Goal: Register for event/course

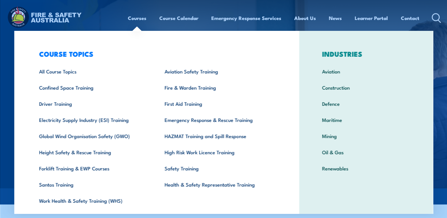
click at [128, 18] on link "Courses" at bounding box center [137, 18] width 18 height 16
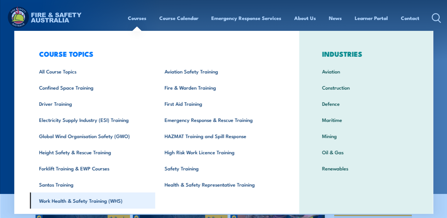
click at [83, 202] on link "Work Health & Safety Training (WHS)" at bounding box center [92, 200] width 125 height 16
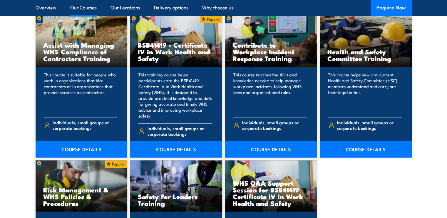
scroll to position [474, 0]
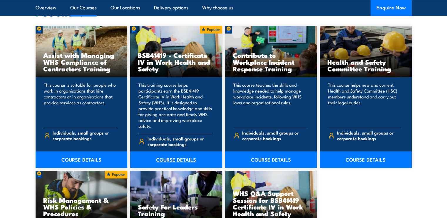
click at [181, 151] on link "COURSE DETAILS" at bounding box center [176, 159] width 92 height 16
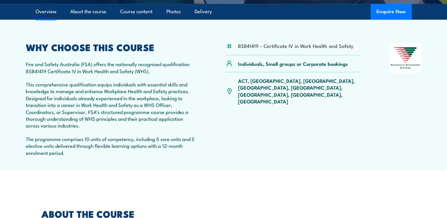
scroll to position [181, 0]
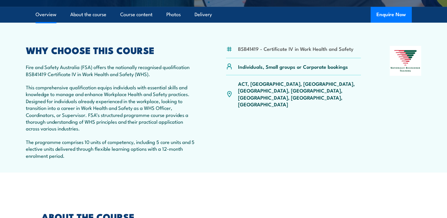
click at [89, 64] on p "Fire and Safety Australia (FSA) offers the nationally recognised qualification …" at bounding box center [111, 70] width 171 height 14
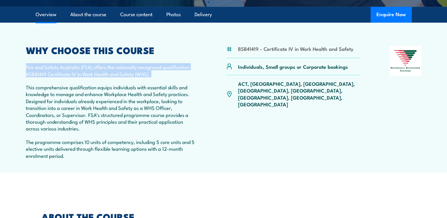
click at [89, 64] on p "Fire and Safety Australia (FSA) offers the nationally recognised qualification …" at bounding box center [111, 70] width 171 height 14
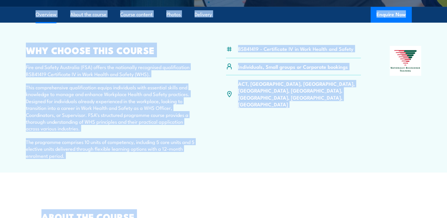
click at [89, 64] on p "Fire and Safety Australia (FSA) offers the nationally recognised qualification …" at bounding box center [111, 70] width 171 height 14
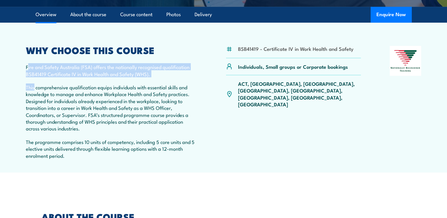
drag, startPoint x: 28, startPoint y: 67, endPoint x: 33, endPoint y: 79, distance: 12.7
click at [33, 79] on div "WHY CHOOSE THIS COURSE Fire and Safety Australia (FSA) offers the nationally re…" at bounding box center [111, 105] width 171 height 119
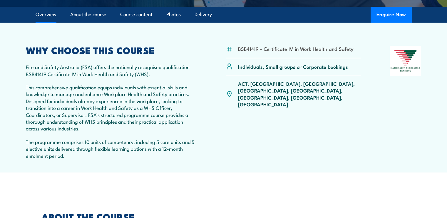
click at [22, 63] on article "BSB41419 - Certificate IV in Work Health and Safety Individuals, Small groups o…" at bounding box center [223, 98] width 411 height 150
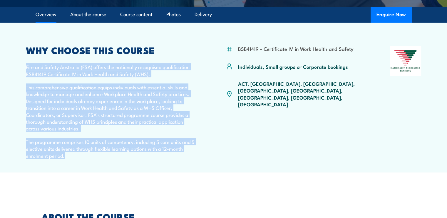
drag, startPoint x: 25, startPoint y: 66, endPoint x: 74, endPoint y: 161, distance: 106.9
click at [74, 161] on article "BSB41419 - Certificate IV in Work Health and Safety Individuals, Small groups o…" at bounding box center [223, 98] width 411 height 150
copy div "Fire and Safety Australia (FSA) offers the nationally recognised qualification …"
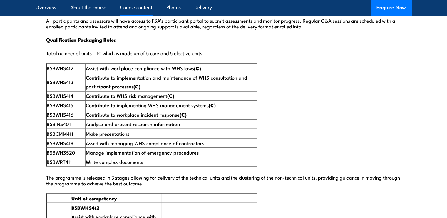
scroll to position [969, 0]
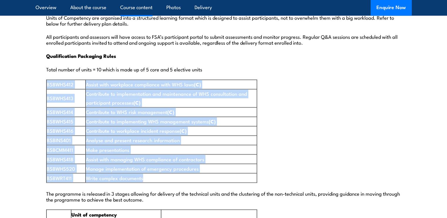
drag, startPoint x: 46, startPoint y: 67, endPoint x: 161, endPoint y: 163, distance: 149.7
click at [161, 163] on tbody "BSBWHS412 Assist with workplace compliance with WHS laws (C) BSBWHS413 Contribu…" at bounding box center [151, 131] width 210 height 103
copy tbody "BSBWHS412 Assist with workplace compliance with WHS laws (C) BSBWHS413 Contribu…"
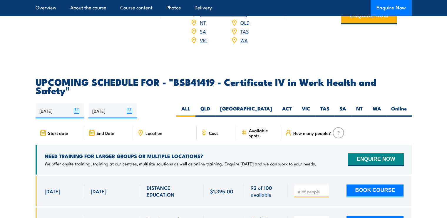
scroll to position [1835, 0]
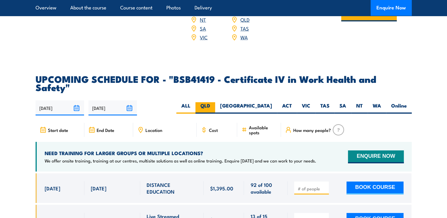
click at [215, 102] on label "QLD" at bounding box center [205, 107] width 20 height 11
click at [214, 102] on input "QLD" at bounding box center [212, 104] width 4 height 4
radio input "true"
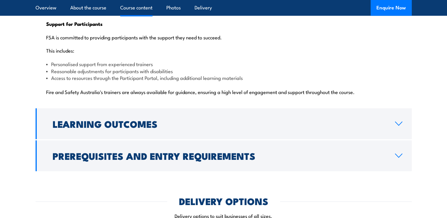
scroll to position [1477, 0]
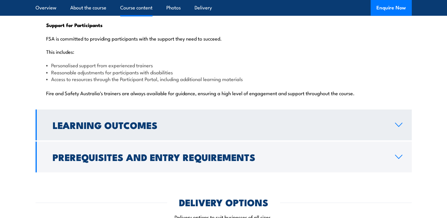
click at [404, 115] on link "Learning Outcomes" at bounding box center [224, 125] width 376 height 31
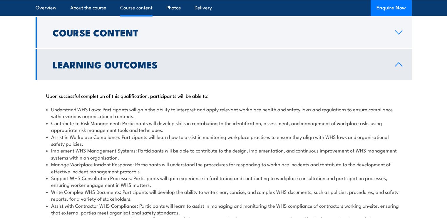
scroll to position [557, 0]
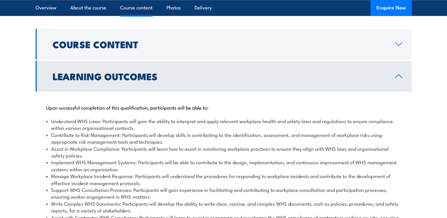
click at [400, 70] on link "Learning Outcomes" at bounding box center [224, 76] width 376 height 31
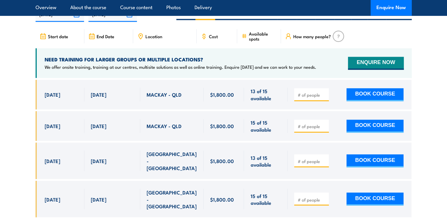
scroll to position [957, 0]
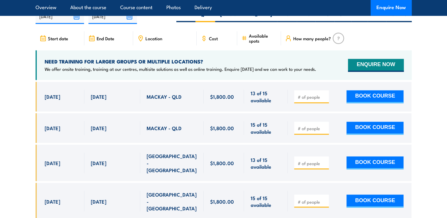
click at [45, 93] on span "20 Oct, 2025" at bounding box center [53, 96] width 16 height 7
drag, startPoint x: 45, startPoint y: 73, endPoint x: 217, endPoint y: 187, distance: 206.3
click at [217, 187] on div at bounding box center [224, 155] width 376 height 146
drag, startPoint x: 44, startPoint y: 71, endPoint x: 233, endPoint y: 169, distance: 213.1
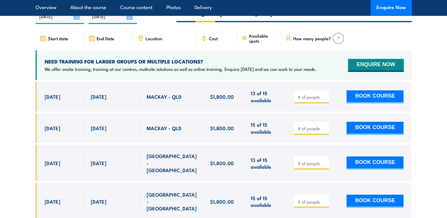
click at [233, 169] on div "$1,800.00" at bounding box center [224, 155] width 376 height 146
drag, startPoint x: 233, startPoint y: 169, endPoint x: 236, endPoint y: 188, distance: 18.7
click at [236, 188] on div at bounding box center [224, 155] width 376 height 146
drag, startPoint x: 233, startPoint y: 169, endPoint x: 36, endPoint y: 164, distance: 196.2
click at [36, 183] on div "1 Dec, 2025 - 5 Dec, 2025" at bounding box center [224, 201] width 376 height 36
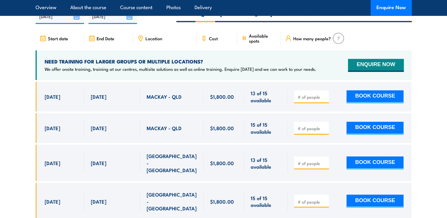
drag, startPoint x: 36, startPoint y: 164, endPoint x: 28, endPoint y: 161, distance: 8.5
click at [28, 161] on section "UPCOMING SCHEDULE FOR - "BSB41419 - Certificate IV in Work Health and Safety" 0…" at bounding box center [223, 105] width 447 height 245
click at [24, 165] on section "UPCOMING SCHEDULE FOR - "BSB41419 - Certificate IV in Work Health and Safety" 0…" at bounding box center [223, 105] width 447 height 245
drag, startPoint x: 43, startPoint y: 74, endPoint x: 234, endPoint y: 76, distance: 190.6
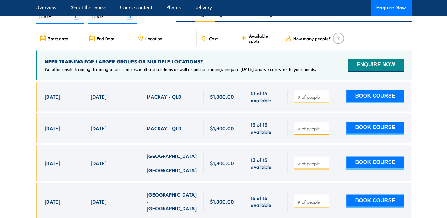
click at [234, 82] on div "20 Oct, 2025 - 24 Oct, 2025" at bounding box center [224, 97] width 376 height 30
click at [26, 96] on section "UPCOMING SCHEDULE FOR - "BSB41419 - Certificate IV in Work Health and Safety" 0…" at bounding box center [223, 105] width 447 height 245
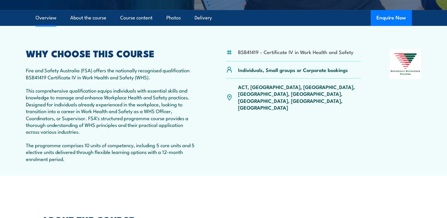
scroll to position [186, 0]
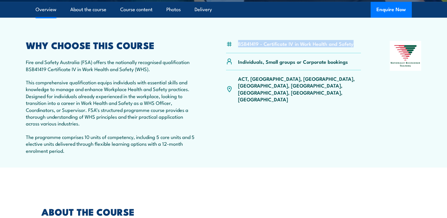
drag, startPoint x: 238, startPoint y: 43, endPoint x: 351, endPoint y: 44, distance: 112.7
click at [351, 44] on li "BSB41419 - Certificate IV in Work Health and Safety" at bounding box center [295, 43] width 115 height 7
copy li "BSB41419 - Certificate IV in Work Health and Safety"
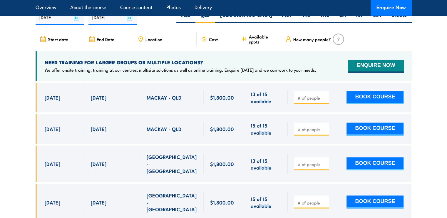
scroll to position [958, 0]
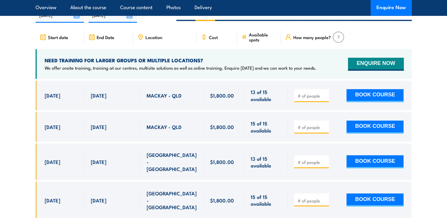
drag, startPoint x: 41, startPoint y: 71, endPoint x: 275, endPoint y: 173, distance: 254.8
click at [275, 173] on div "$1,800.00" at bounding box center [224, 153] width 376 height 146
copy div "20 Oct, 2025 24 Oct, 2025 MACKAY - QLD 13 of 15 available $1,800.00 $1,800.00 1…"
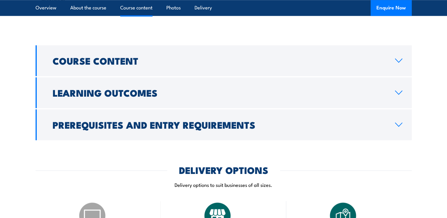
scroll to position [546, 0]
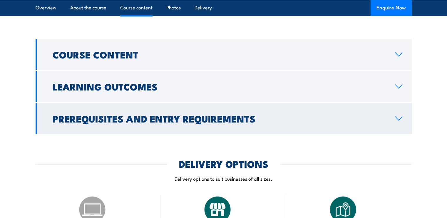
click at [372, 103] on link "Prerequisites and Entry Requirements" at bounding box center [224, 118] width 376 height 31
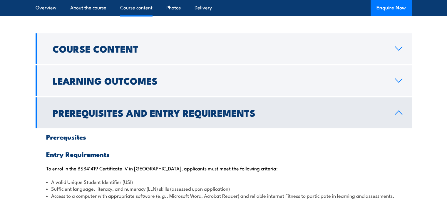
scroll to position [548, 0]
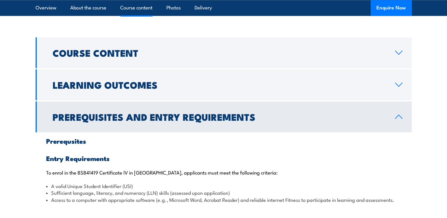
click at [399, 101] on link "Prerequisites and Entry Requirements" at bounding box center [224, 116] width 376 height 31
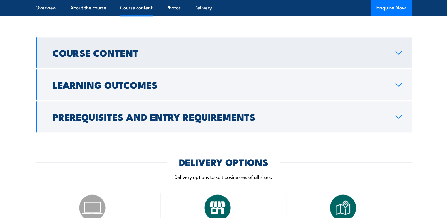
click at [399, 43] on link "Course Content" at bounding box center [224, 52] width 376 height 31
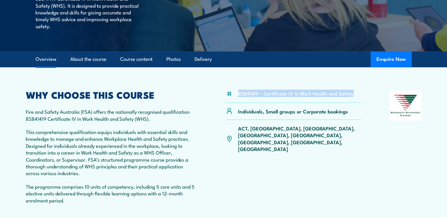
scroll to position [149, 0]
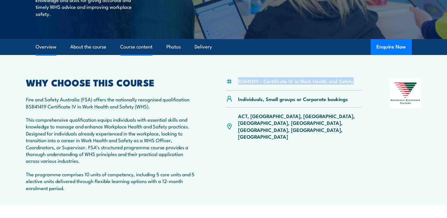
click at [134, 51] on link "Course content" at bounding box center [136, 47] width 32 height 16
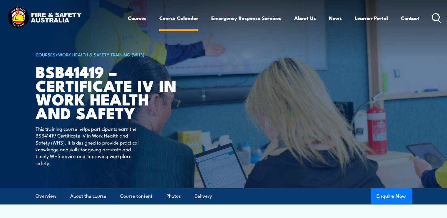
click at [172, 18] on link "Course Calendar" at bounding box center [178, 18] width 39 height 16
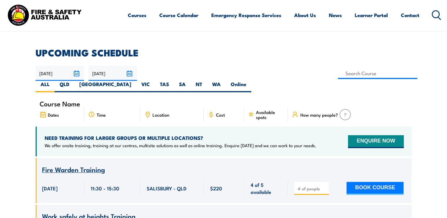
scroll to position [153, 0]
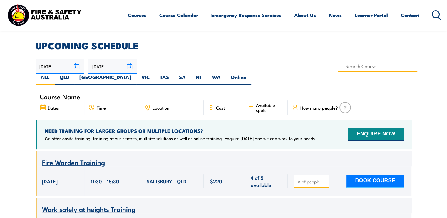
click at [338, 67] on input at bounding box center [378, 65] width 80 height 11
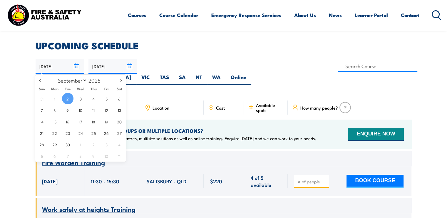
click at [67, 68] on input "02/09/2025" at bounding box center [60, 66] width 48 height 15
click at [121, 82] on icon at bounding box center [121, 80] width 4 height 4
select select "9"
click at [56, 132] on span "20" at bounding box center [54, 132] width 11 height 11
type input "20/10/2025"
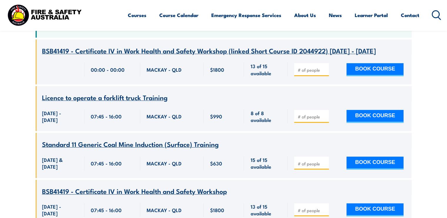
scroll to position [262, 0]
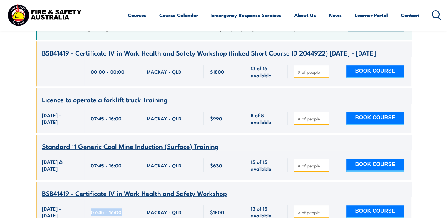
drag, startPoint x: 90, startPoint y: 200, endPoint x: 121, endPoint y: 203, distance: 31.0
click at [121, 203] on div "07:45 - 16:00" at bounding box center [112, 212] width 56 height 30
copy span "07:45 - 16:00"
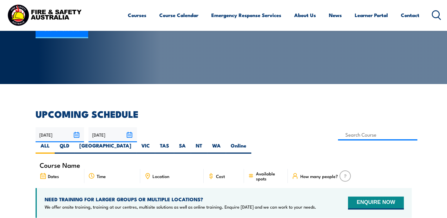
scroll to position [134, 0]
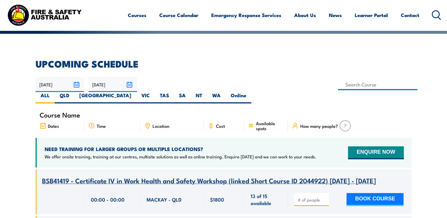
click at [43, 85] on input "20/10/2025" at bounding box center [60, 84] width 48 height 15
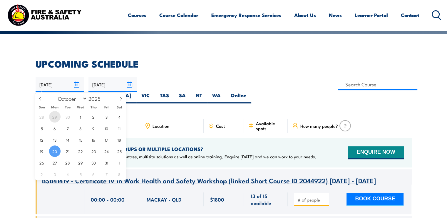
click at [56, 117] on span "29" at bounding box center [54, 116] width 11 height 11
type input "[DATE]"
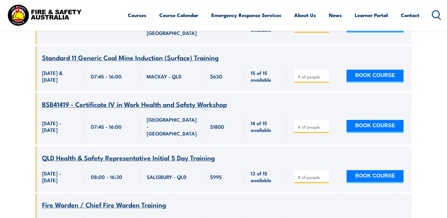
scroll to position [299, 0]
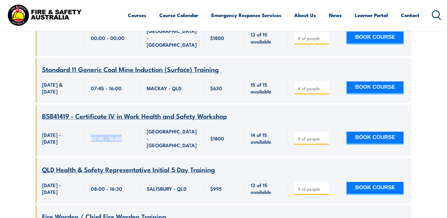
drag, startPoint x: 92, startPoint y: 132, endPoint x: 120, endPoint y: 132, distance: 28.5
click at [120, 135] on span "07:45 - 16:00" at bounding box center [106, 138] width 31 height 7
copy span "07:45 - 16:00"
